Goal: Information Seeking & Learning: Learn about a topic

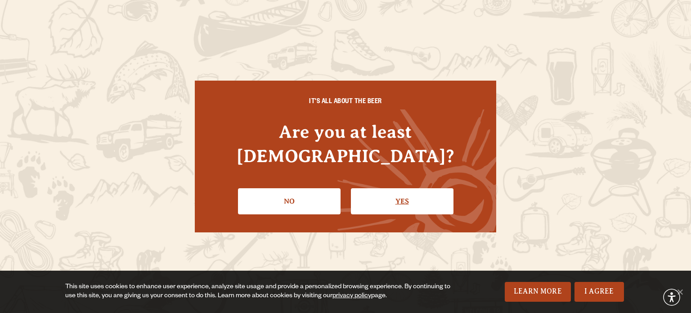
click at [397, 197] on link "Yes" at bounding box center [402, 201] width 103 height 26
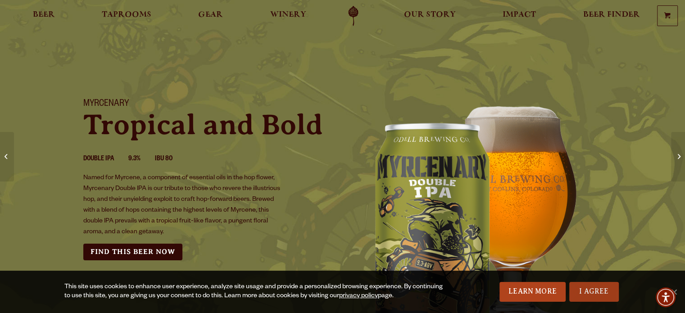
click at [583, 294] on link "I Agree" at bounding box center [594, 292] width 50 height 20
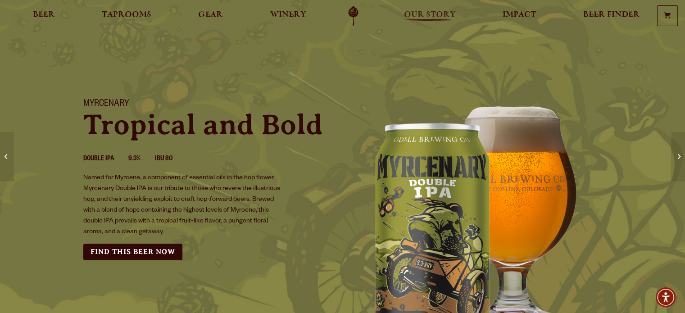
click at [424, 14] on span "Our Story" at bounding box center [430, 14] width 52 height 7
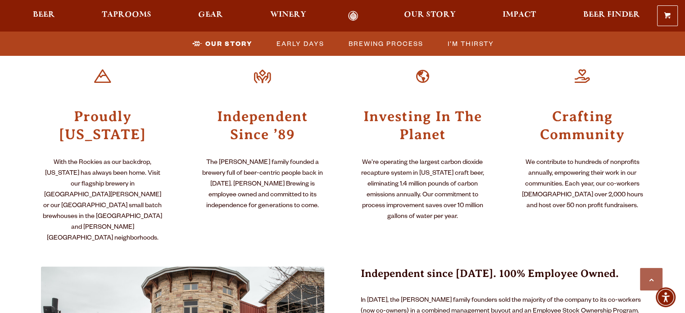
scroll to position [383, 0]
